Goal: Navigation & Orientation: Find specific page/section

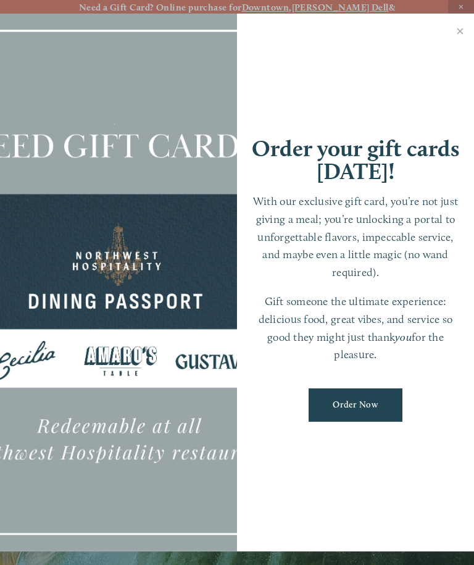
scroll to position [26, 0]
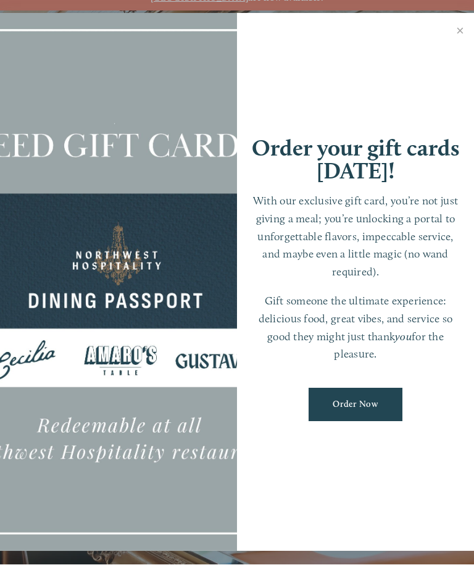
click at [457, 28] on link "Close" at bounding box center [460, 32] width 24 height 35
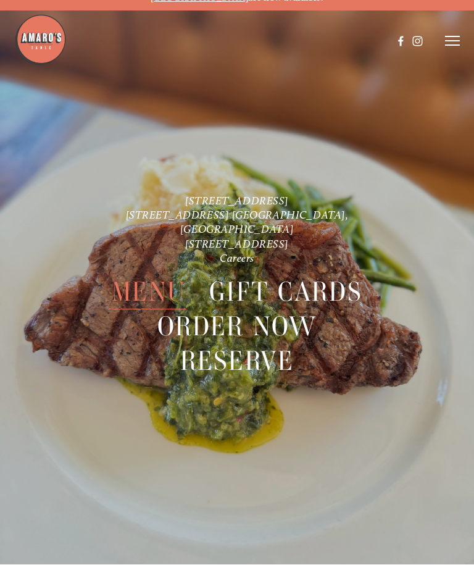
click at [153, 275] on span "Menu" at bounding box center [149, 292] width 74 height 35
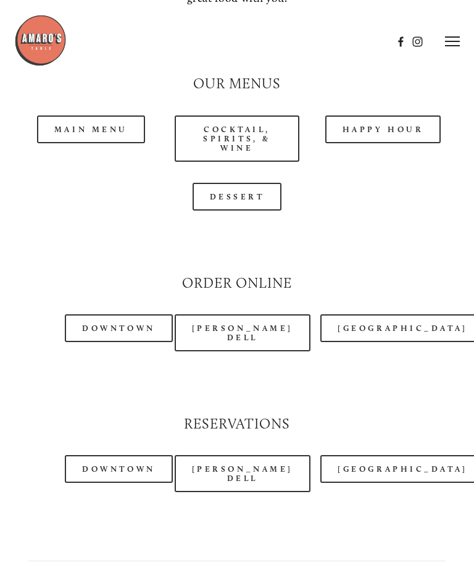
scroll to position [1135, 0]
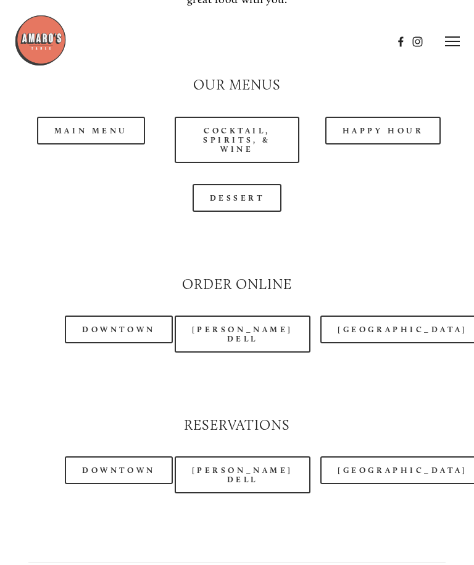
click at [370, 117] on link "Happy Hour" at bounding box center [383, 131] width 116 height 28
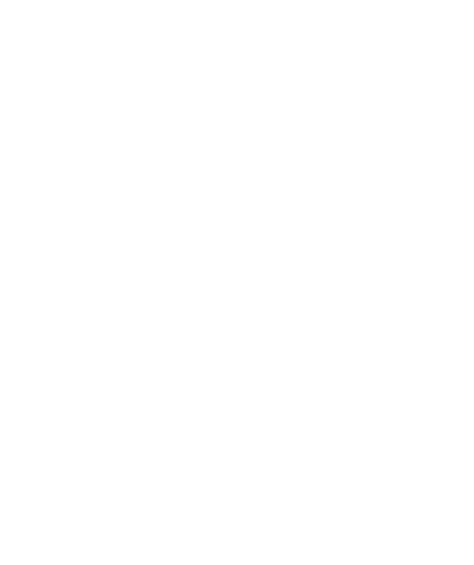
scroll to position [26, 0]
